Goal: Entertainment & Leisure: Consume media (video, audio)

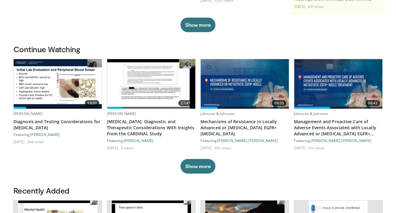
scroll to position [146, 0]
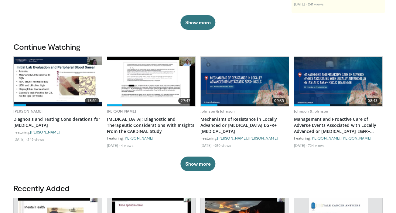
click at [74, 81] on img at bounding box center [58, 81] width 88 height 49
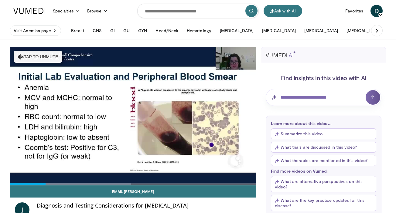
click at [293, 135] on button "Summarize this video" at bounding box center [323, 133] width 105 height 11
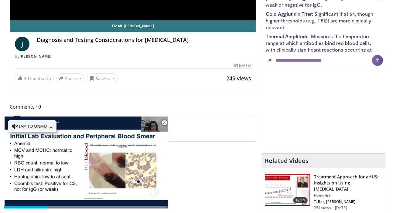
scroll to position [262, 0]
drag, startPoint x: 348, startPoint y: 34, endPoint x: 341, endPoint y: 39, distance: 8.2
click at [341, 39] on li "Thermal Amplitude : Measures the temperature range at which antibodies bind red…" at bounding box center [324, 45] width 116 height 27
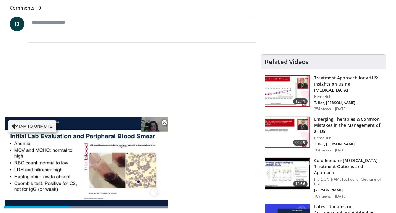
scroll to position [265, 0]
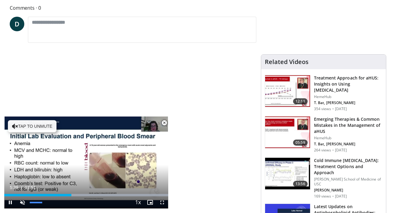
click at [22, 204] on span "Video Player" at bounding box center [22, 202] width 12 height 12
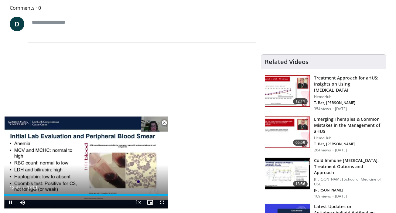
click at [12, 203] on span "Video Player" at bounding box center [10, 202] width 12 height 12
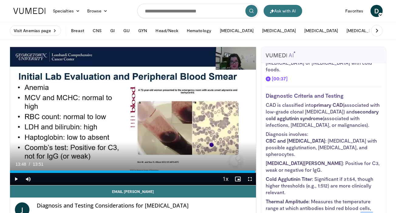
scroll to position [0, 0]
